Goal: Task Accomplishment & Management: Complete application form

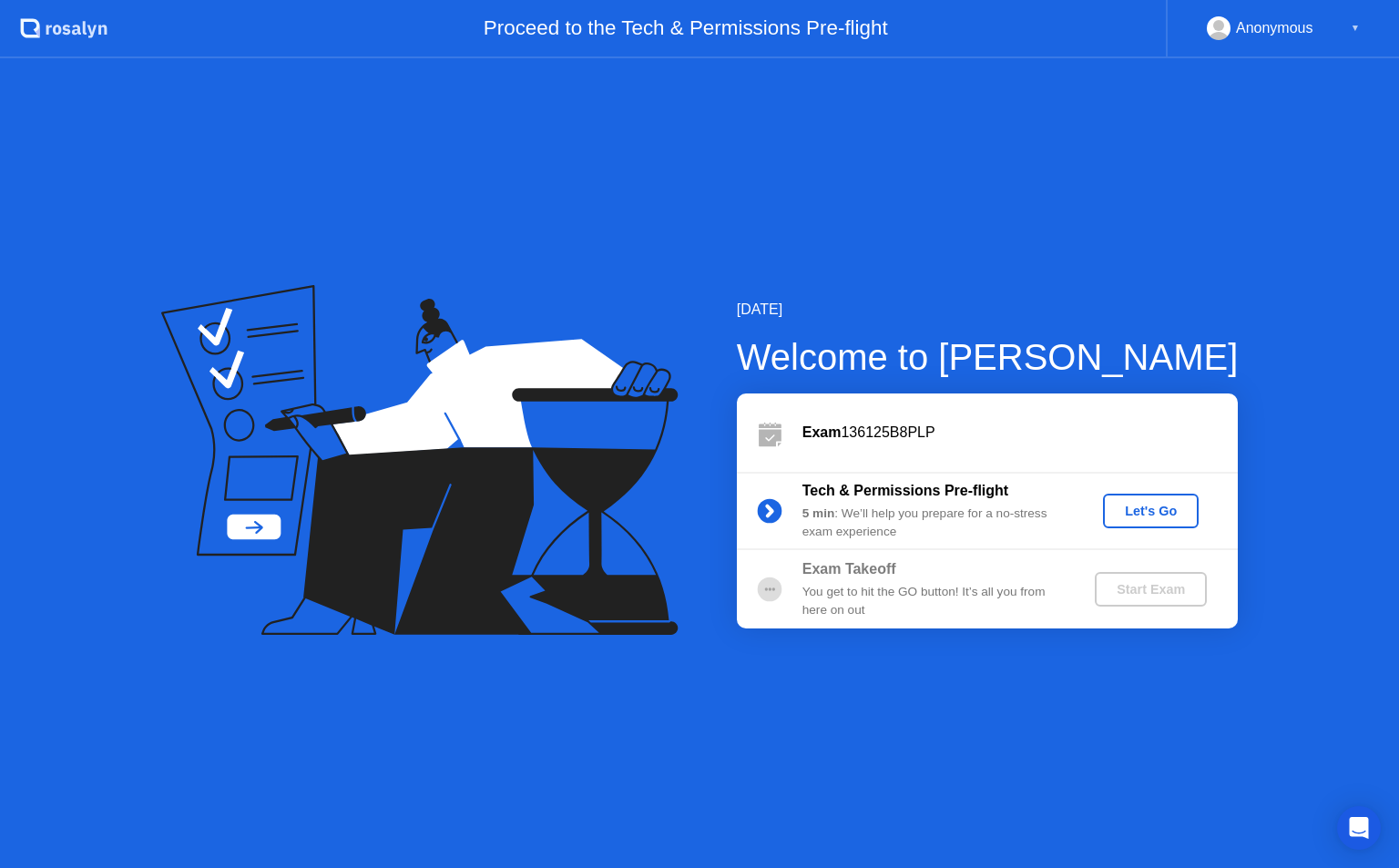
click at [1146, 514] on div "Let's Go" at bounding box center [1150, 511] width 81 height 14
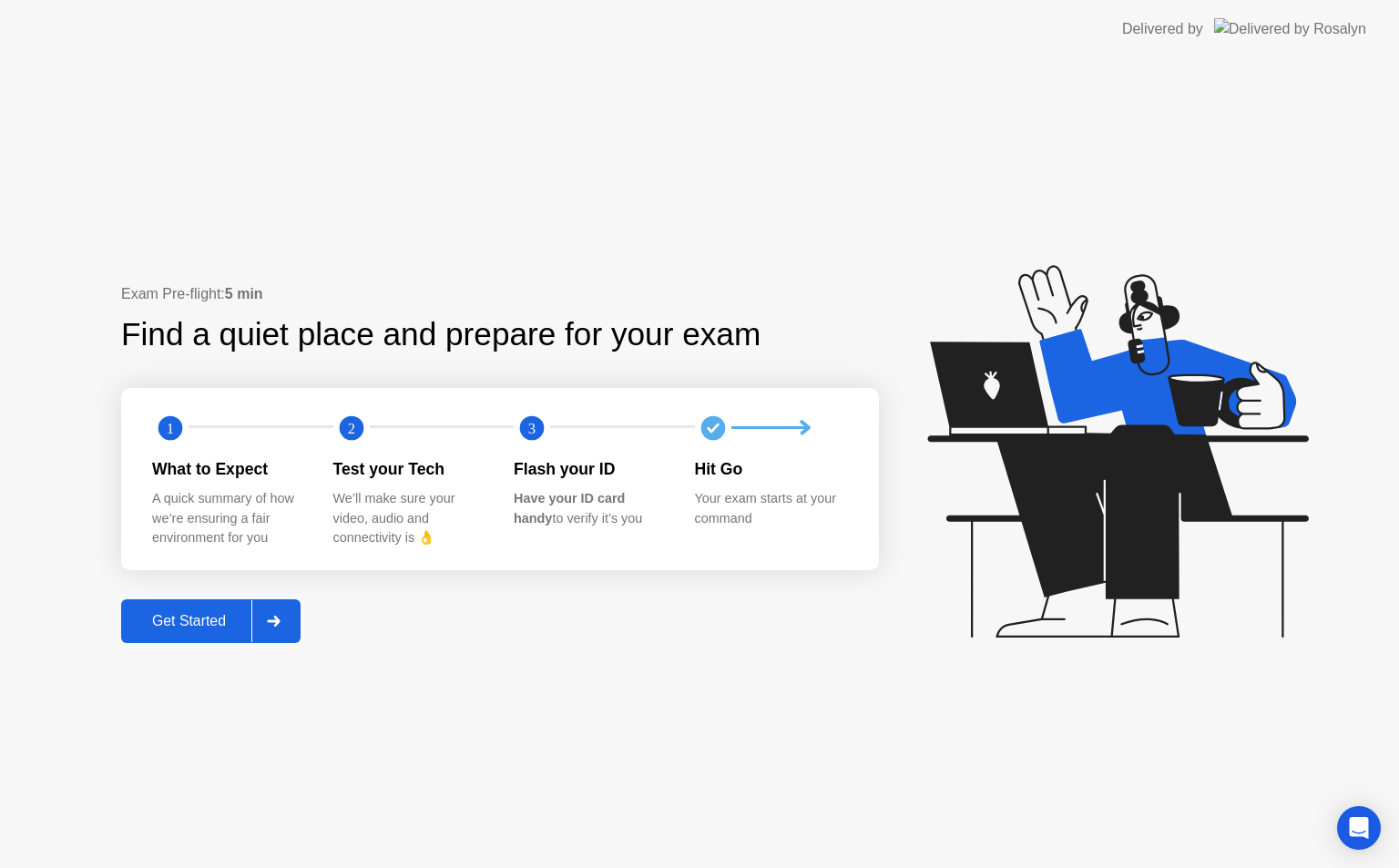
click at [211, 614] on div "Get Started" at bounding box center [188, 620] width 124 height 16
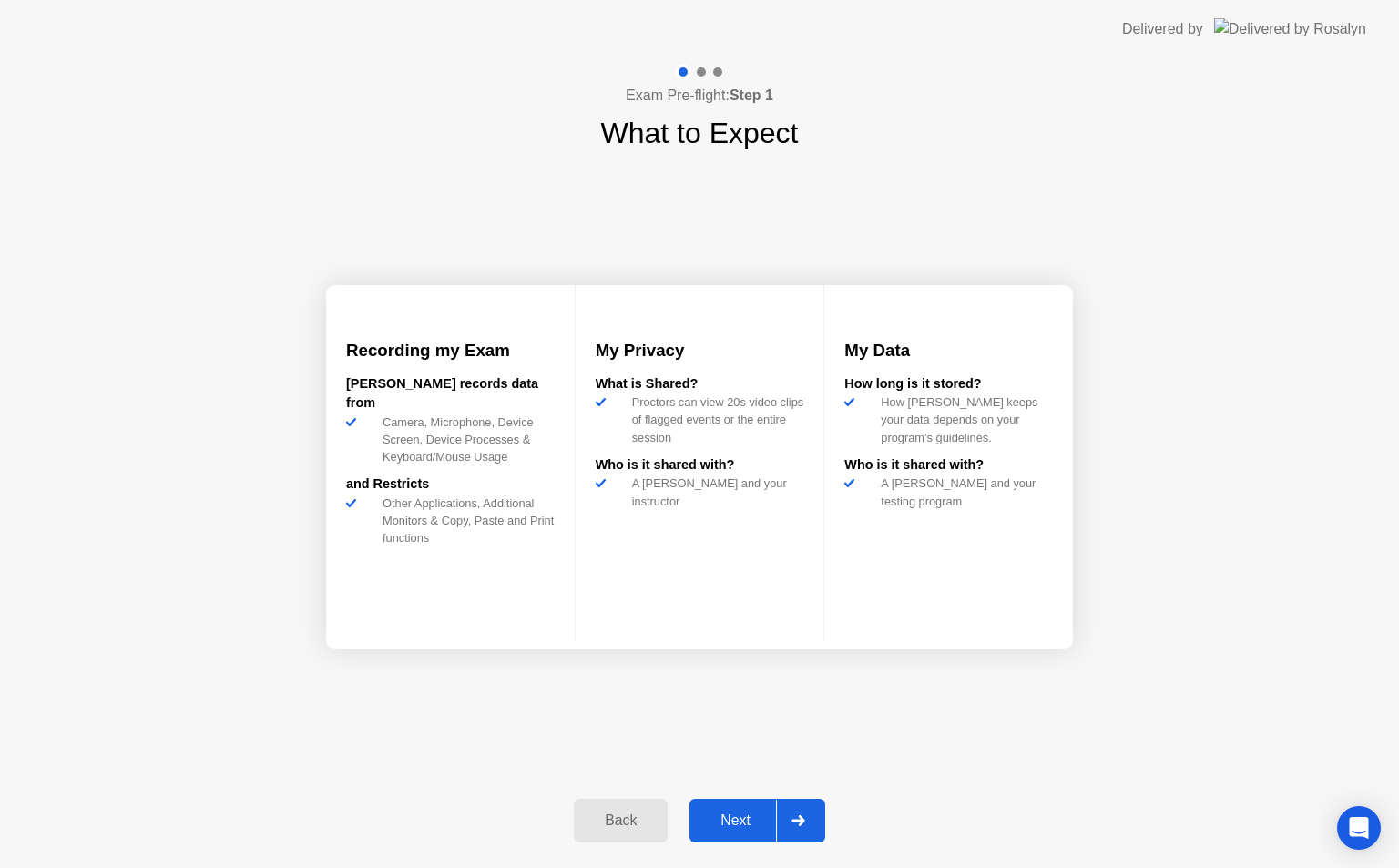
click at [743, 807] on button "Next" at bounding box center [756, 820] width 136 height 43
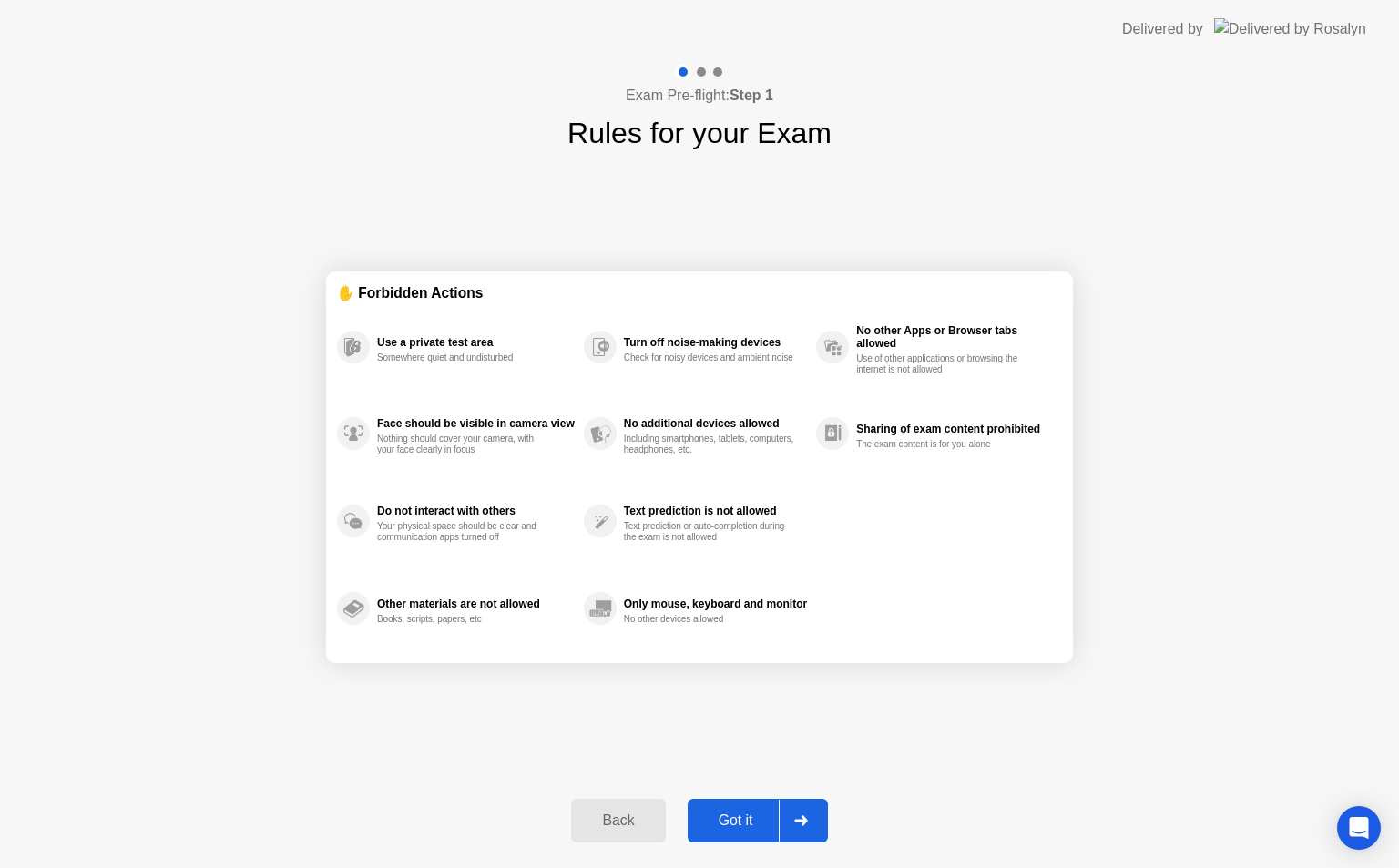
click at [744, 820] on div "Got it" at bounding box center [735, 820] width 86 height 16
select select "**********"
select select "*******"
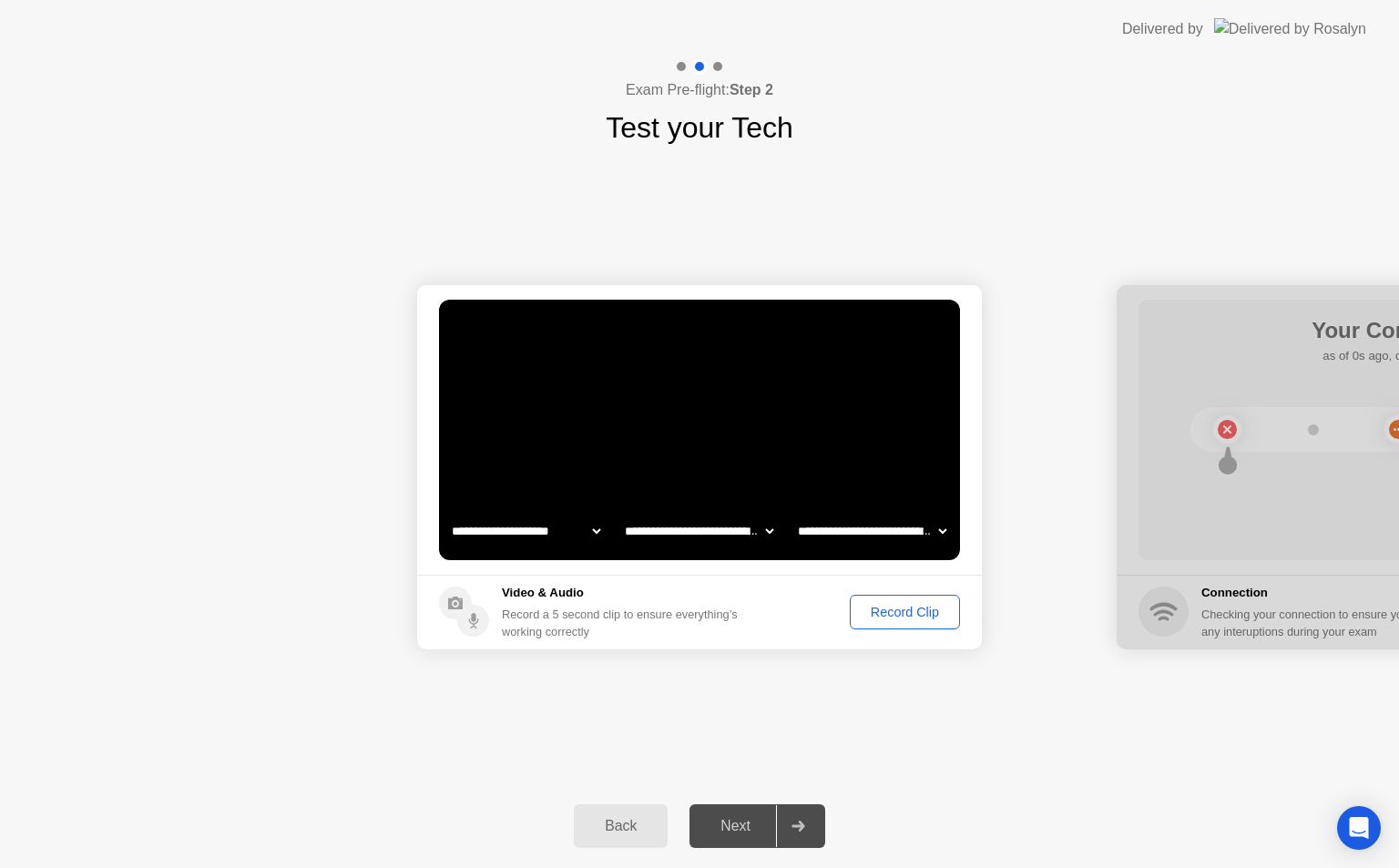
click at [895, 613] on div "Record Clip" at bounding box center [904, 612] width 97 height 14
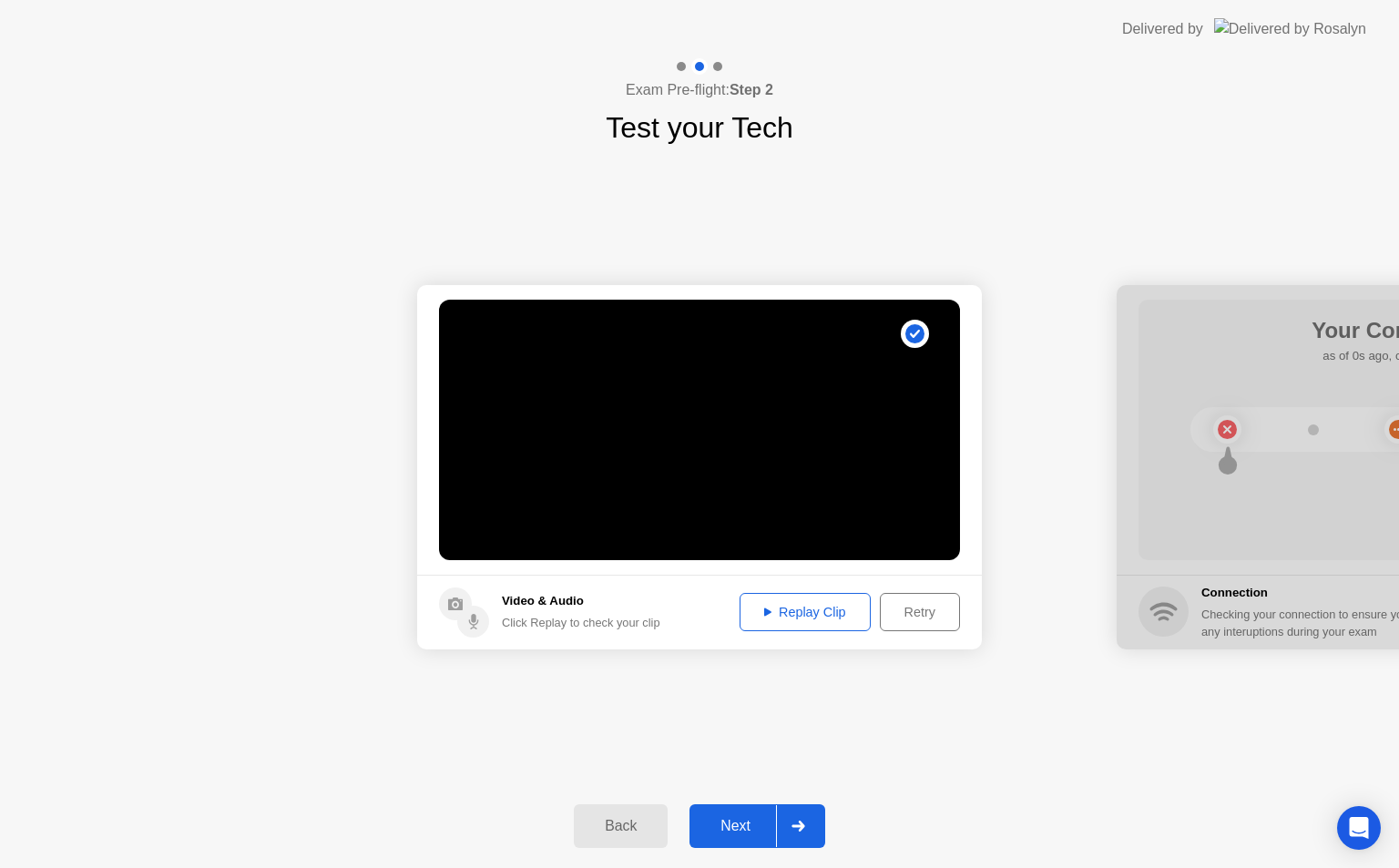
click at [821, 609] on div "Replay Clip" at bounding box center [805, 612] width 119 height 14
click at [739, 827] on div "Next" at bounding box center [735, 826] width 81 height 16
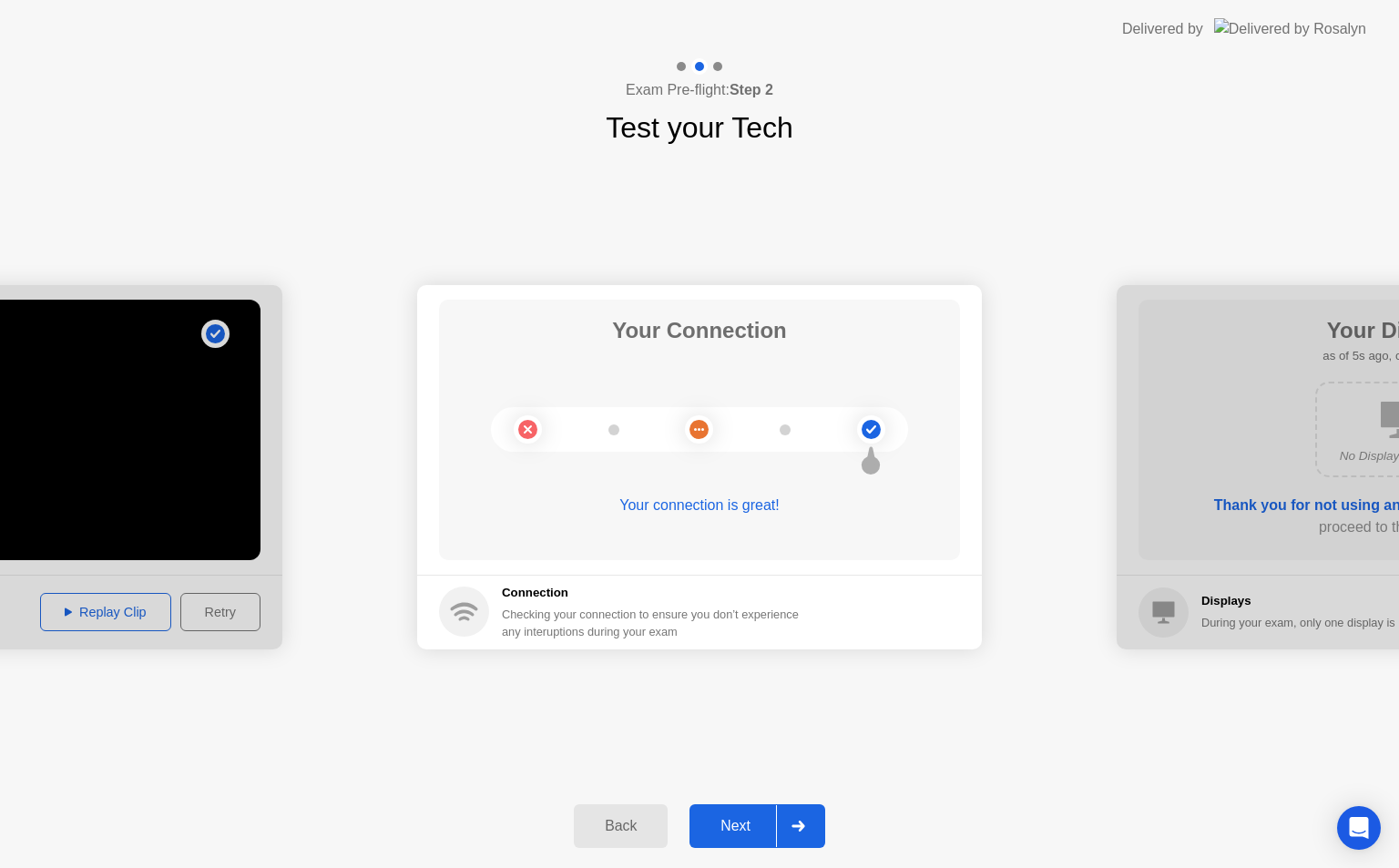
click at [715, 827] on div "Next" at bounding box center [735, 826] width 81 height 16
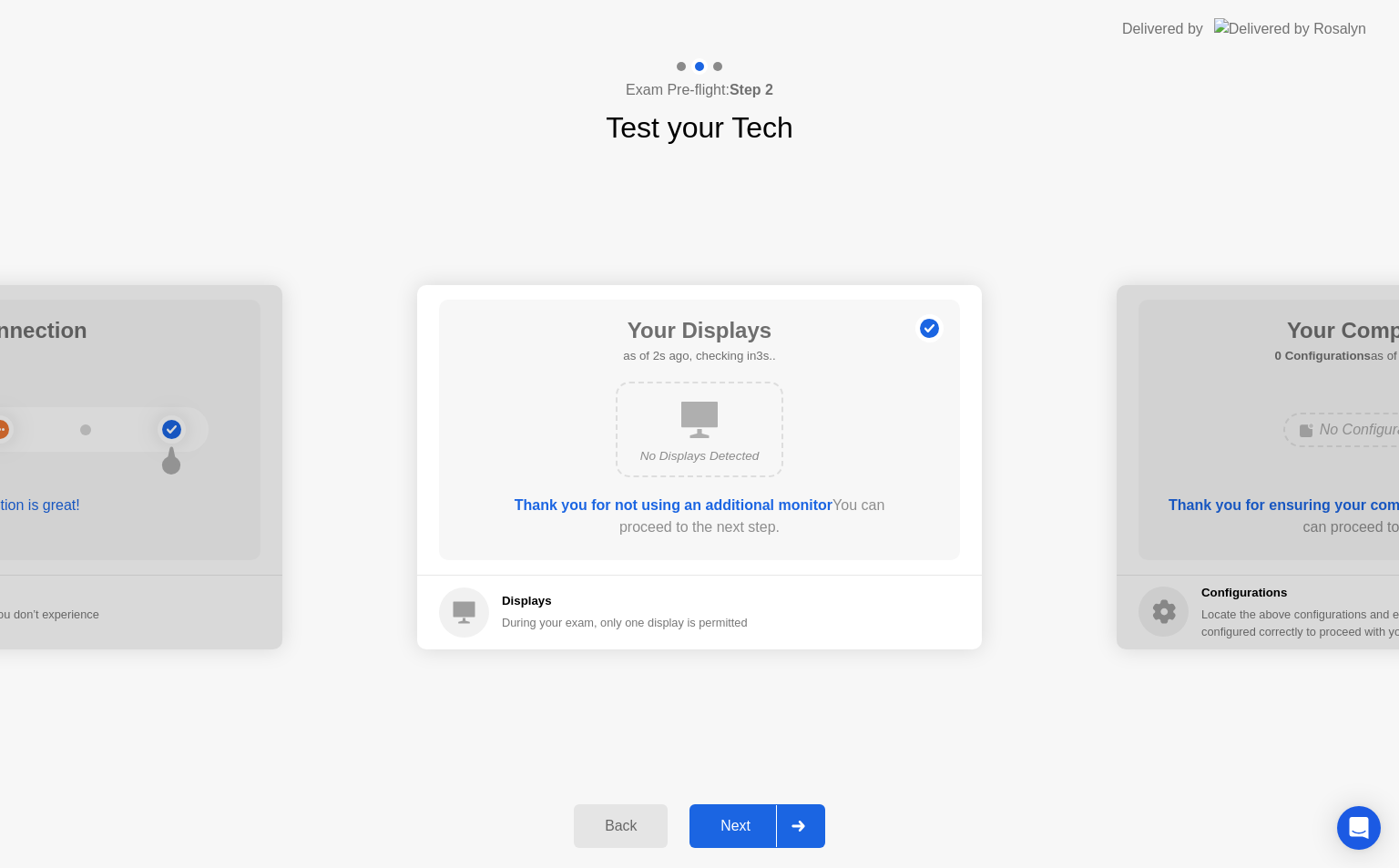
click at [741, 821] on div "Next" at bounding box center [735, 826] width 81 height 16
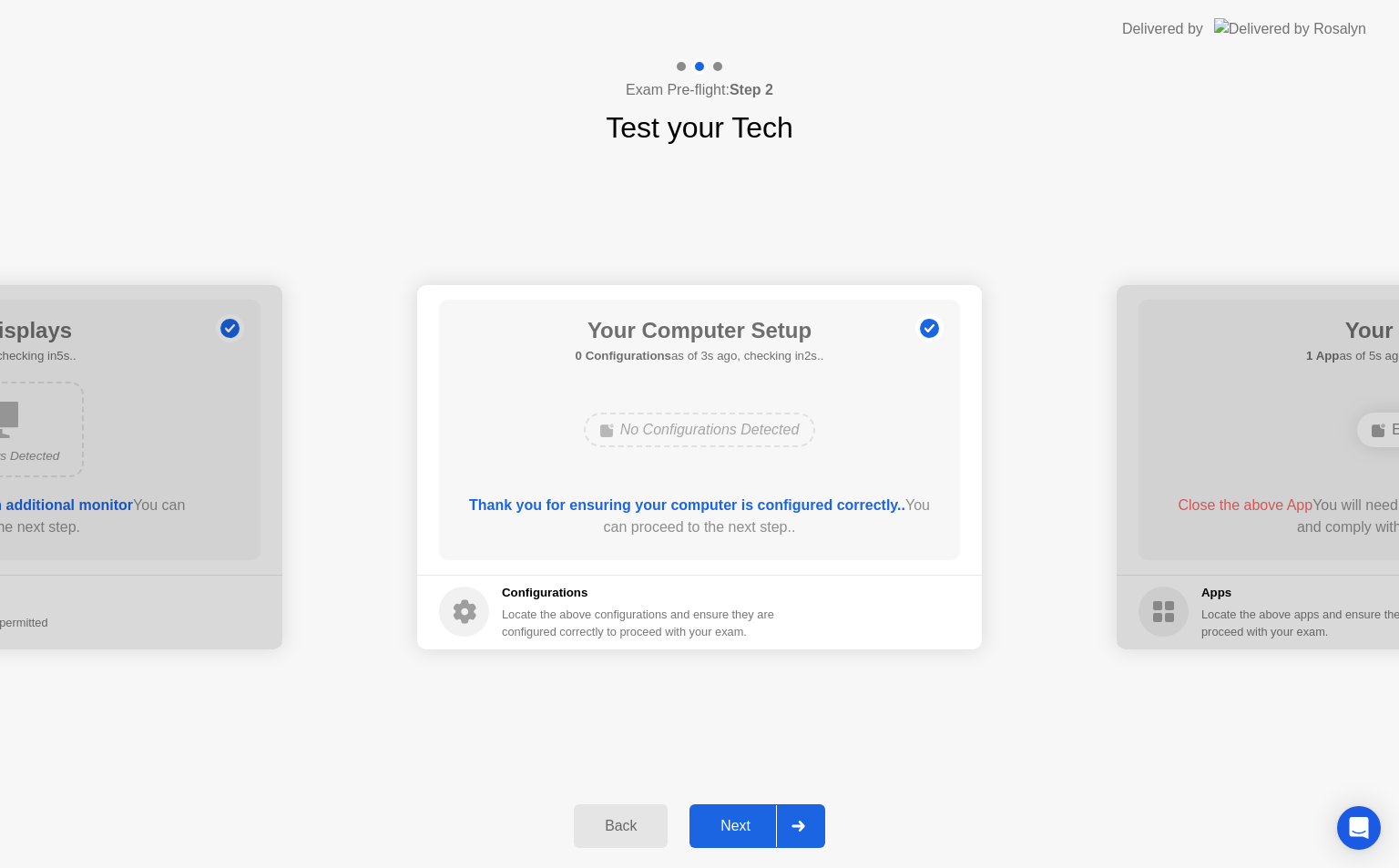
click at [741, 821] on div "Next" at bounding box center [735, 826] width 81 height 16
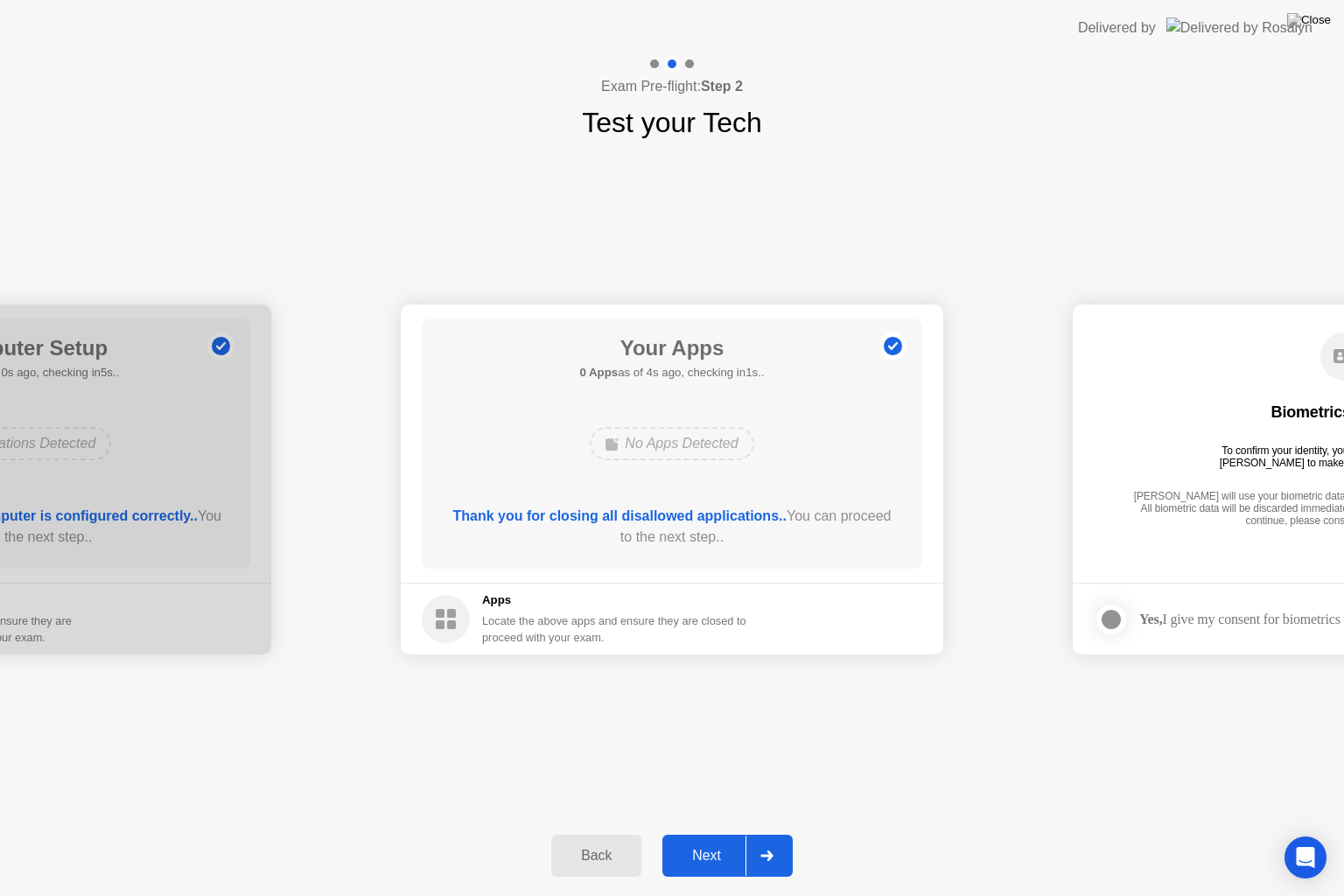
click at [704, 833] on div "Next" at bounding box center [706, 855] width 78 height 16
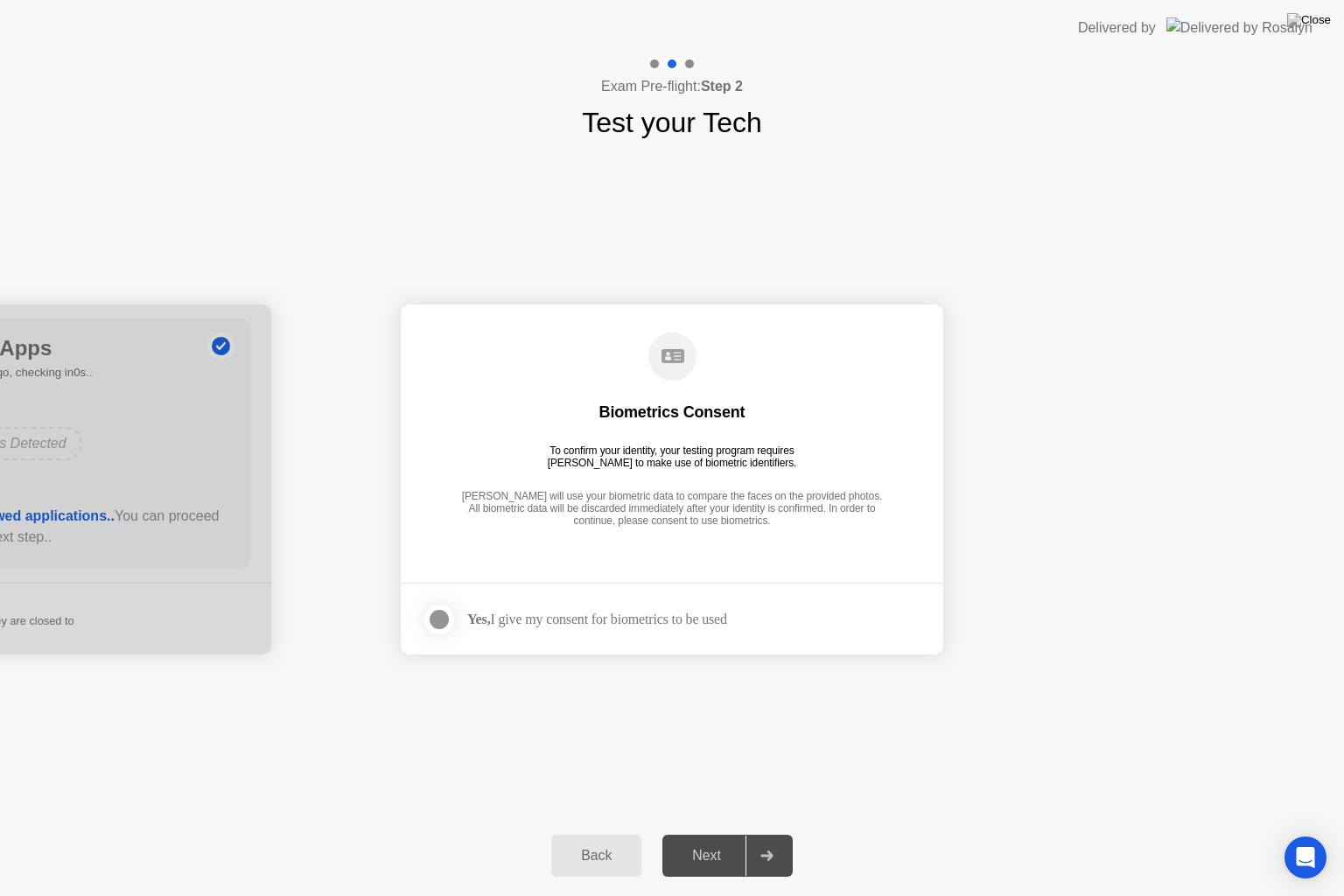
click at [708, 833] on div "Next" at bounding box center [706, 855] width 78 height 16
click at [438, 617] on div at bounding box center [439, 619] width 21 height 21
click at [726, 833] on div "Next" at bounding box center [706, 855] width 78 height 16
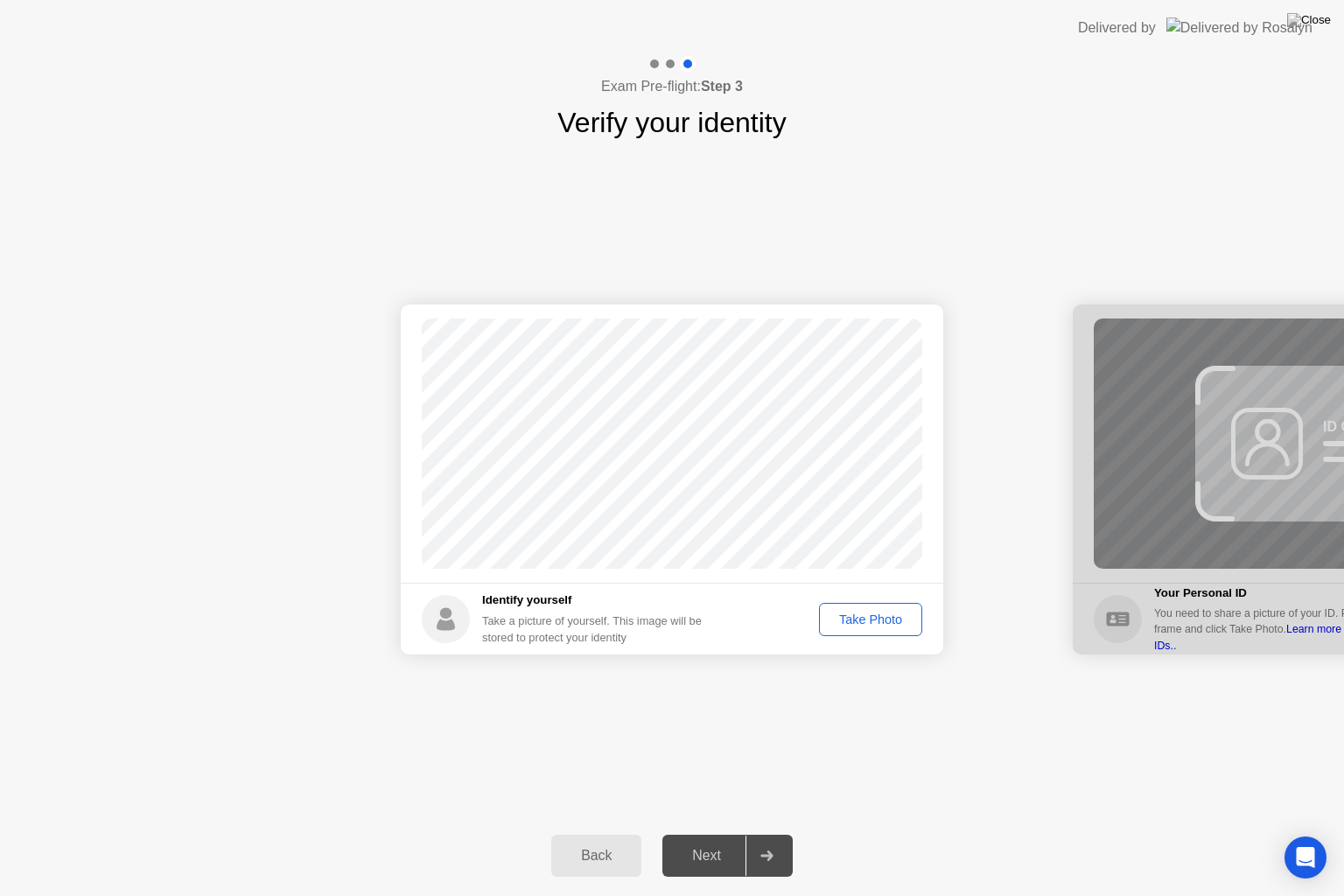
click at [861, 618] on div "Take Photo" at bounding box center [870, 619] width 91 height 14
click at [712, 833] on div "Next" at bounding box center [706, 855] width 78 height 16
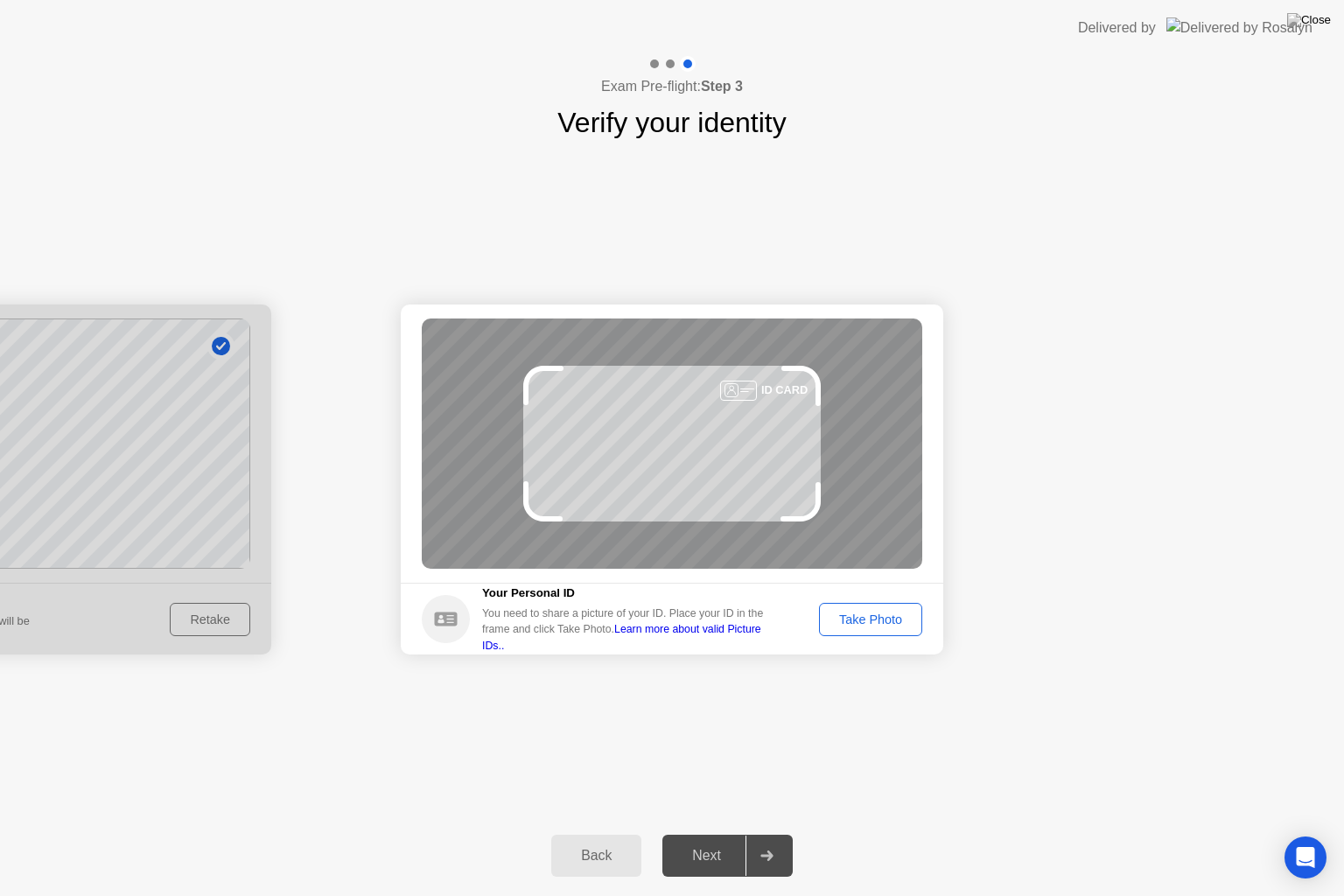
click at [859, 613] on div "Take Photo" at bounding box center [870, 619] width 91 height 14
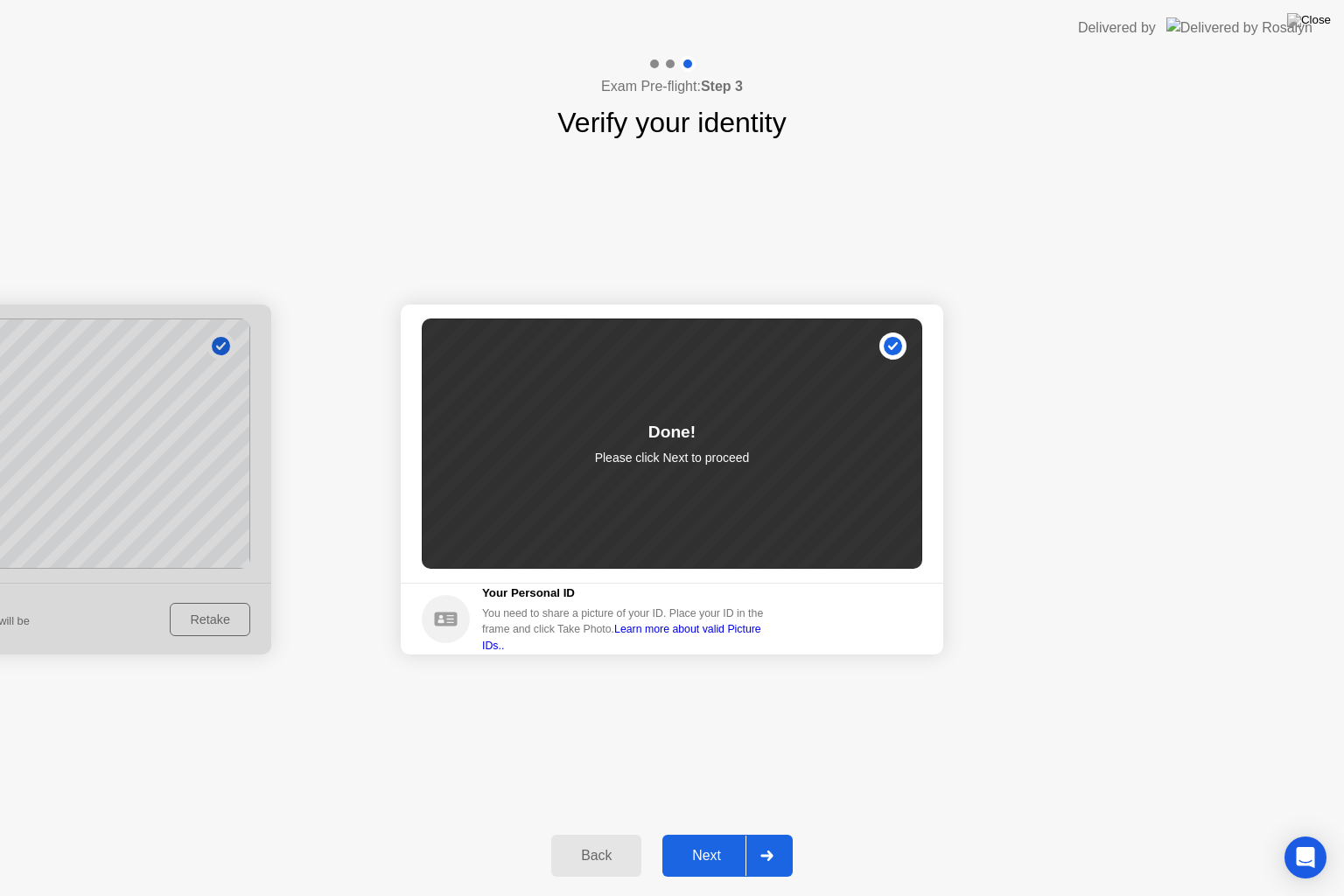
click at [710, 833] on div "Next" at bounding box center [706, 855] width 78 height 16
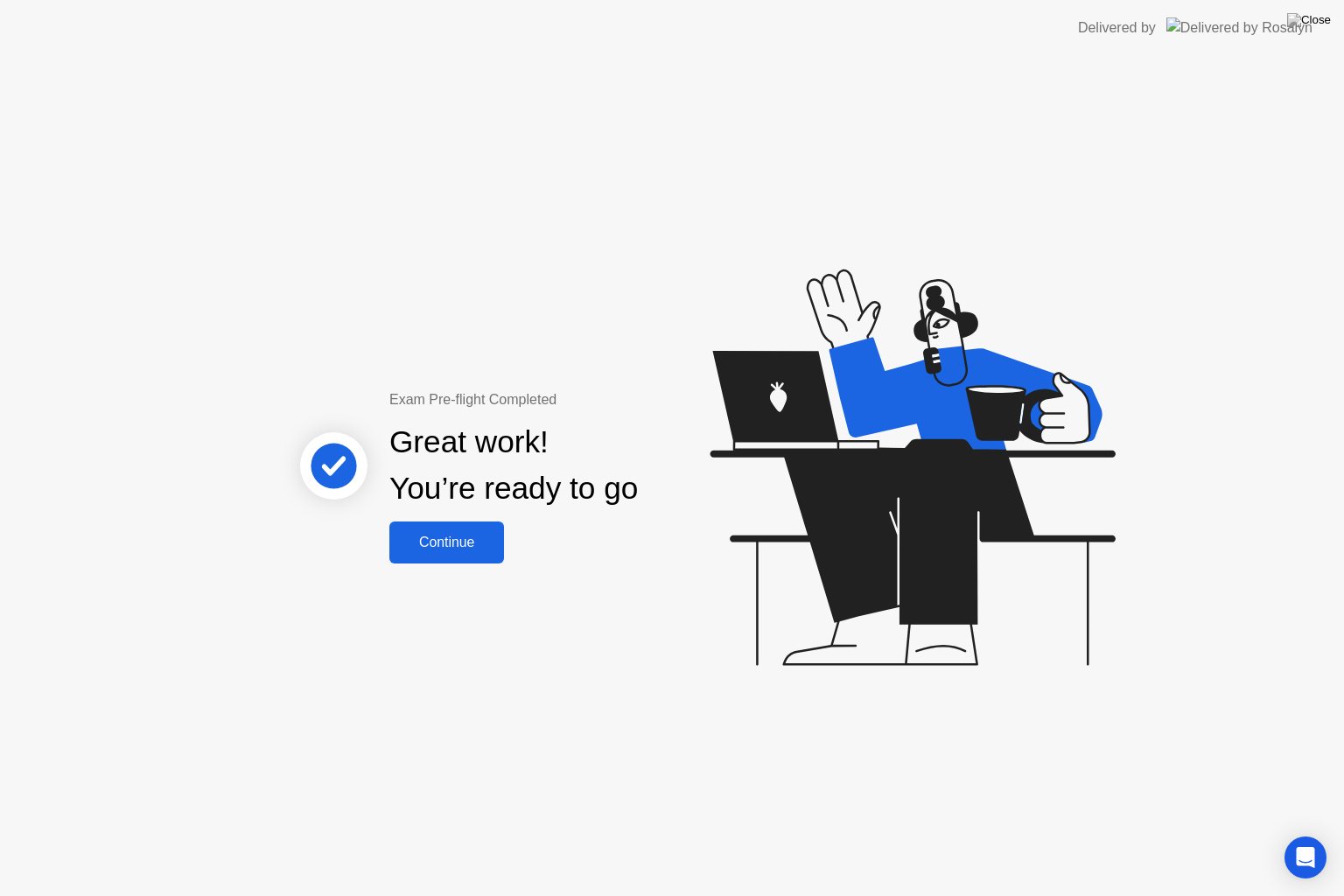
click at [453, 538] on div "Continue" at bounding box center [446, 541] width 104 height 16
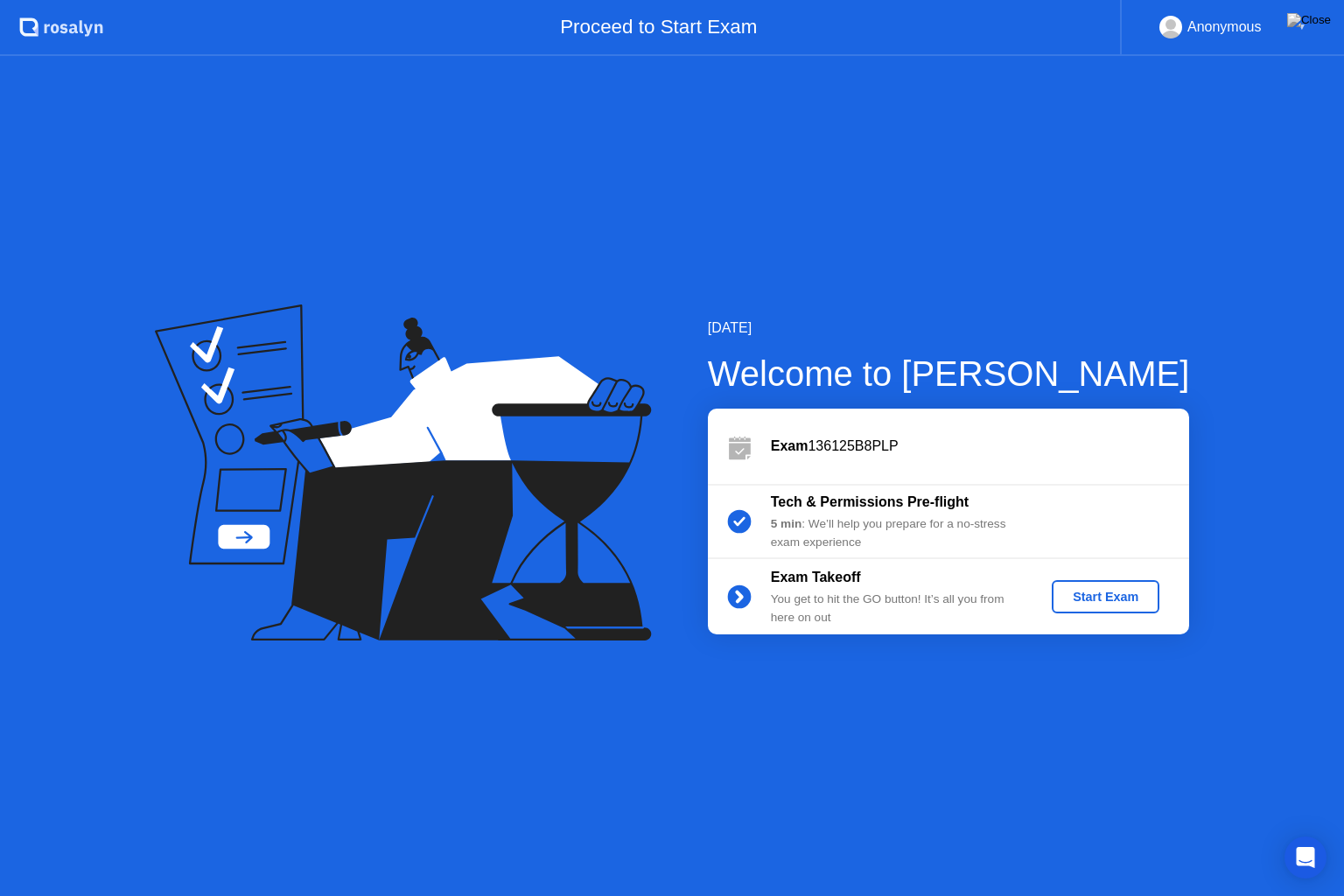
click at [1094, 597] on div "Start Exam" at bounding box center [1105, 596] width 93 height 14
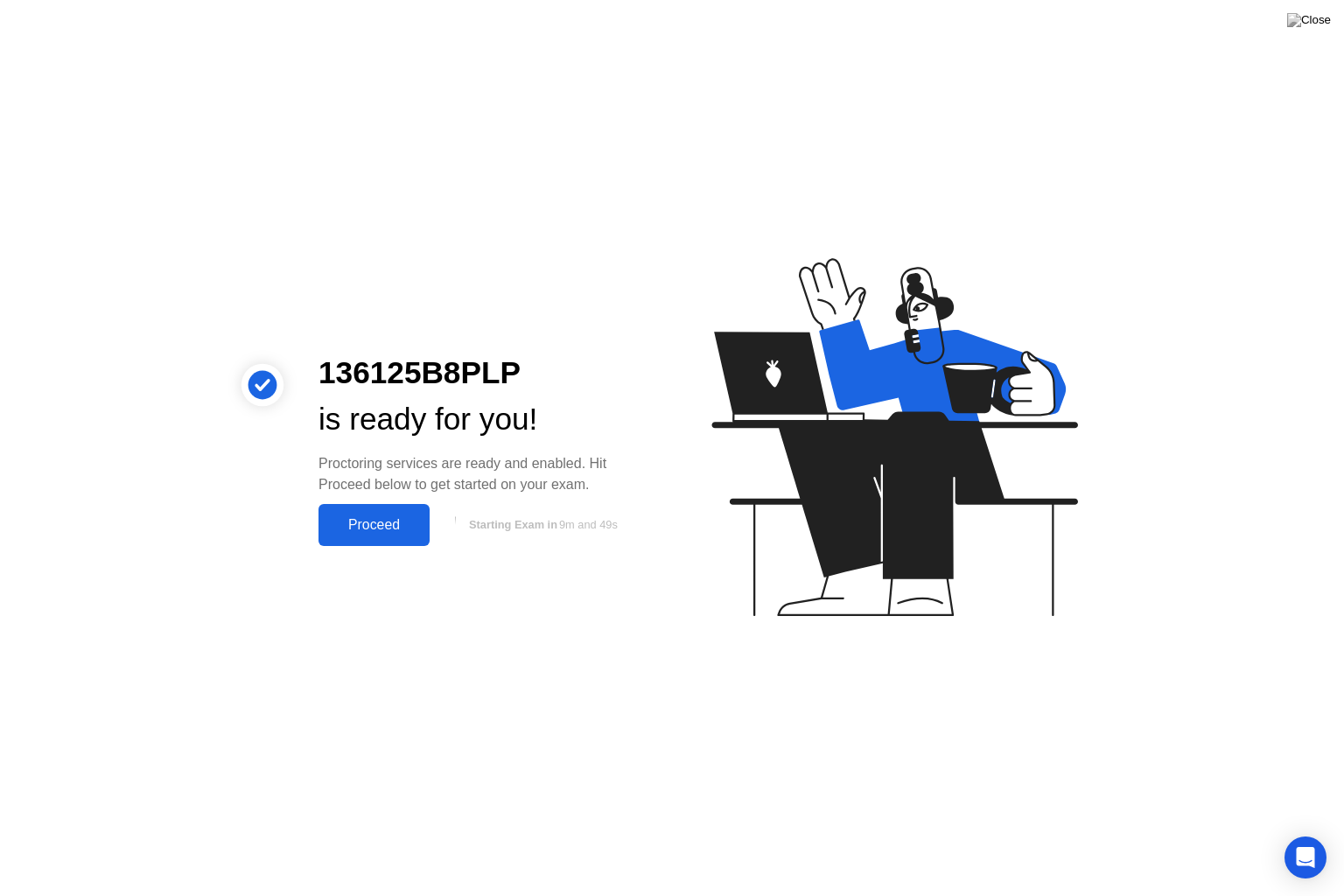
click at [400, 525] on div "Proceed" at bounding box center [374, 525] width 101 height 16
